Goal: Task Accomplishment & Management: Manage account settings

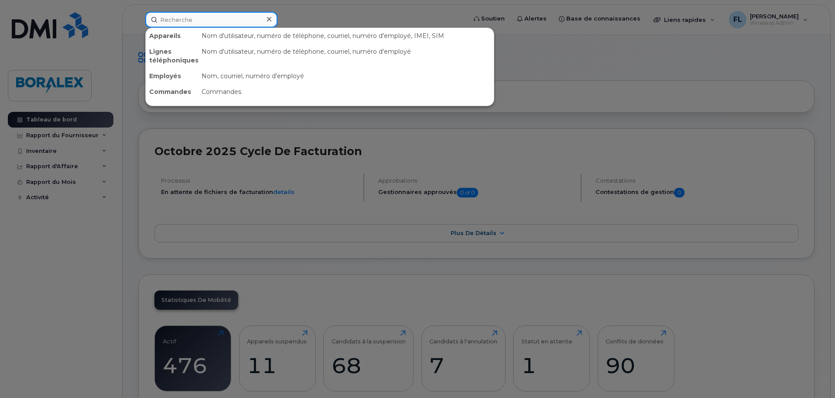
click at [182, 24] on input at bounding box center [211, 20] width 132 height 16
paste input "438-356-4167"
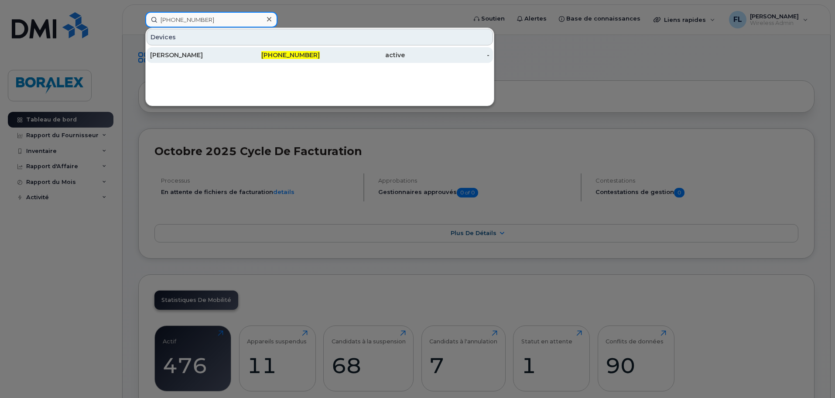
type input "438-356-4167"
click at [226, 57] on div "[PERSON_NAME]" at bounding box center [192, 55] width 85 height 9
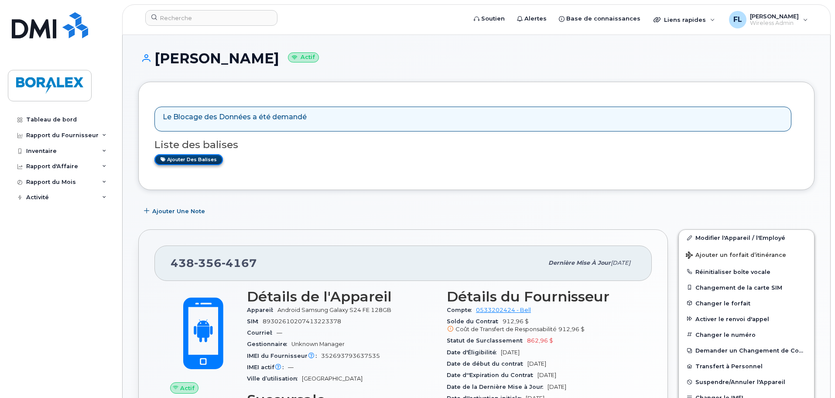
click at [207, 162] on link "Ajouter des balises" at bounding box center [189, 159] width 69 height 11
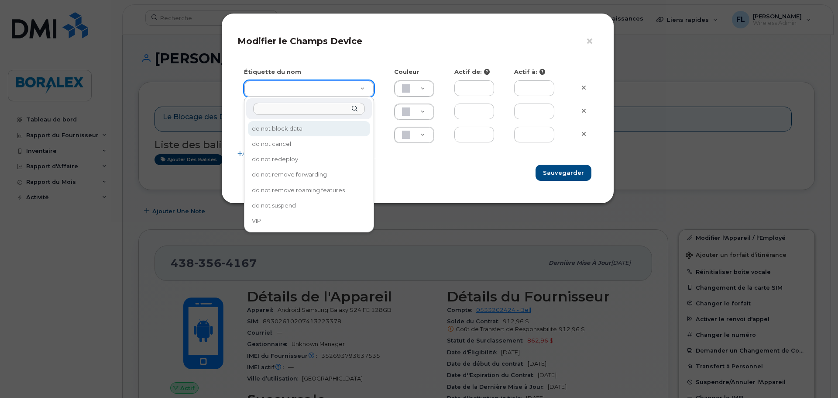
type input "do not block data"
type input "F8C6C8"
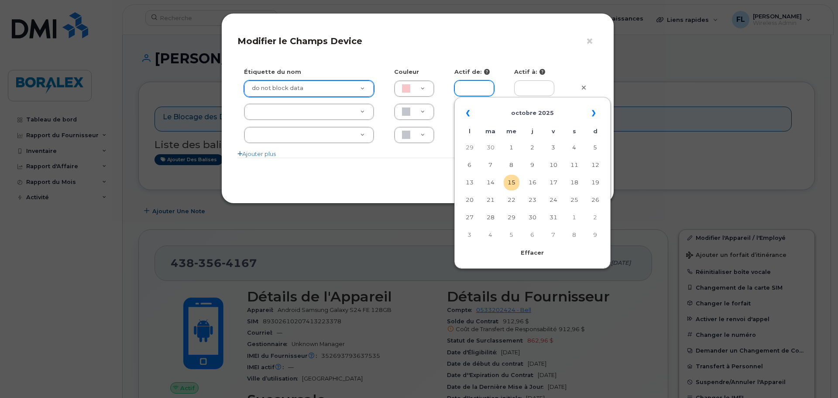
click at [458, 88] on input "text" at bounding box center [474, 88] width 40 height 16
click at [516, 178] on td "15" at bounding box center [512, 183] width 16 height 16
type input "[DATE]"
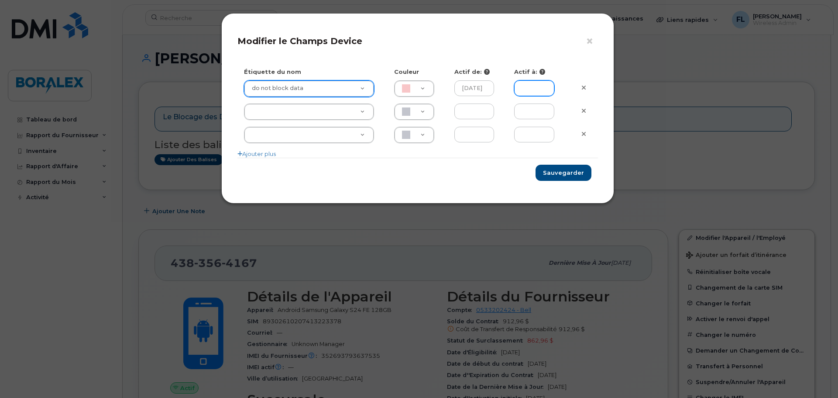
click at [543, 87] on input "text" at bounding box center [534, 88] width 40 height 16
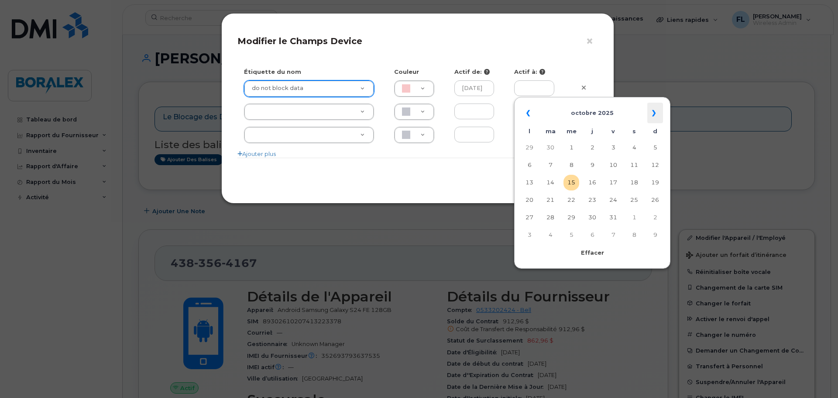
click at [656, 111] on th "»" at bounding box center [655, 113] width 16 height 21
click at [655, 110] on th "»" at bounding box center [655, 113] width 16 height 21
click at [634, 162] on td "6" at bounding box center [634, 165] width 16 height 16
type input "[DATE]"
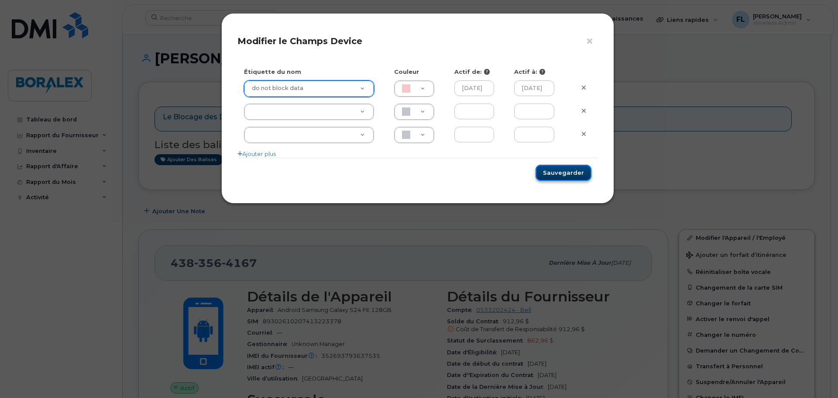
click at [571, 170] on button "Sauvegarder" at bounding box center [564, 173] width 56 height 16
